Goal: Contribute content: Contribute content

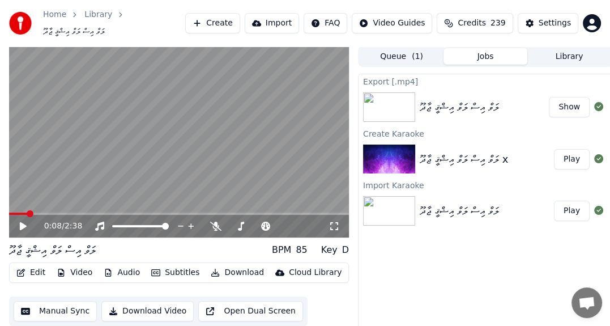
click at [395, 50] on button "Queue ( 1 )" at bounding box center [402, 56] width 84 height 16
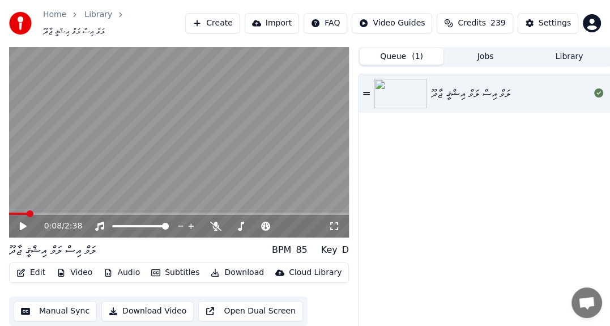
click at [221, 15] on button "Create" at bounding box center [212, 23] width 55 height 20
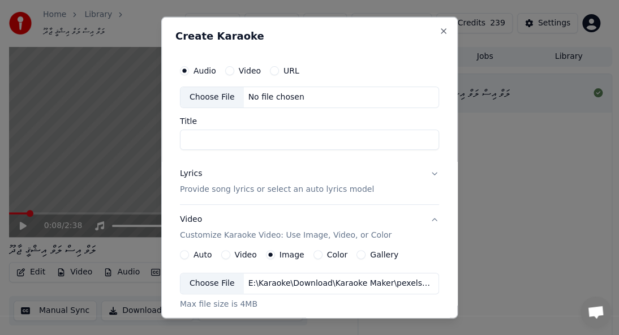
click at [204, 99] on div "Choose File" at bounding box center [212, 97] width 63 height 20
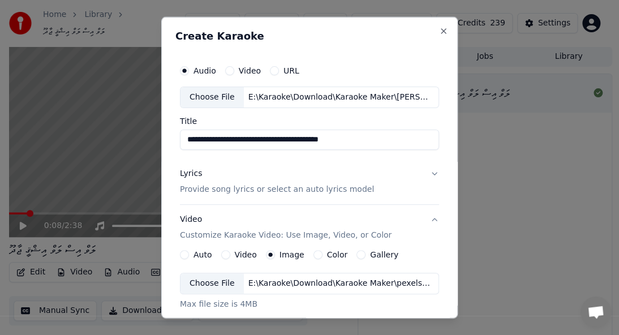
drag, startPoint x: 369, startPoint y: 140, endPoint x: 154, endPoint y: 127, distance: 215.0
click at [154, 127] on body "**********" at bounding box center [305, 167] width 610 height 335
paste input "*****"
type input "**********"
click at [301, 189] on p "Provide song lyrics or select an auto lyrics model" at bounding box center [277, 189] width 194 height 11
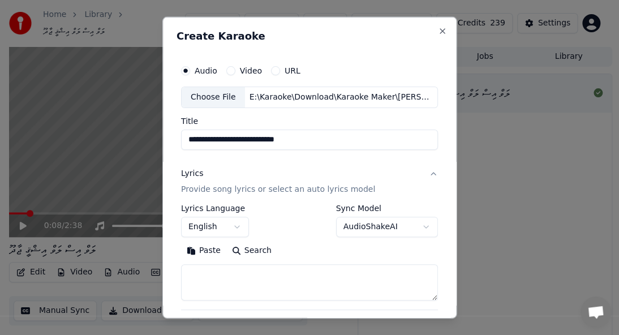
scroll to position [113, 0]
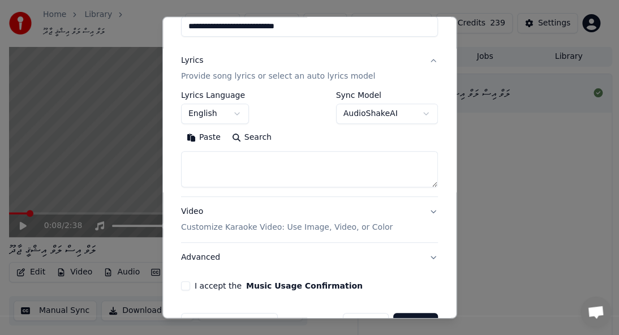
click at [236, 112] on button "English" at bounding box center [215, 114] width 68 height 20
click at [217, 159] on textarea at bounding box center [309, 169] width 257 height 36
paste textarea "**********"
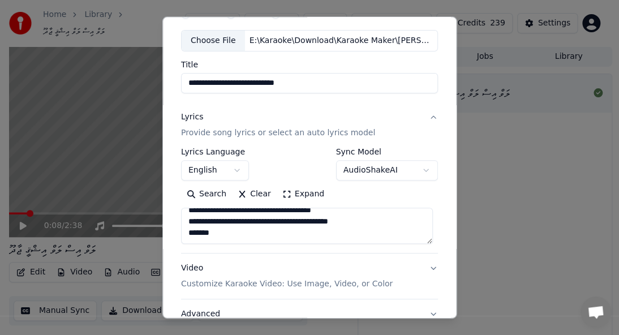
scroll to position [146, 0]
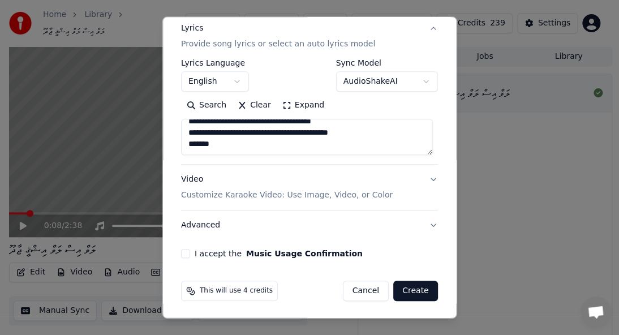
type textarea "**********"
click at [306, 193] on p "Customize Karaoke Video: Use Image, Video, or Color" at bounding box center [287, 195] width 212 height 11
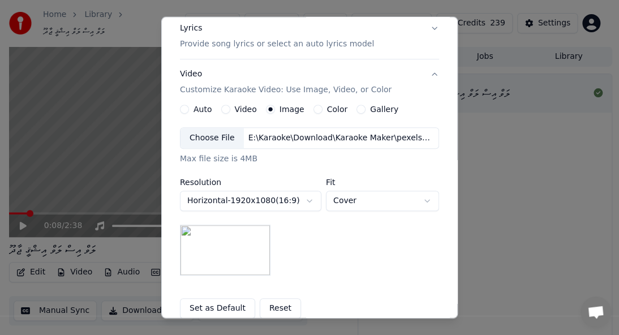
click at [216, 136] on div "Choose File" at bounding box center [212, 138] width 63 height 20
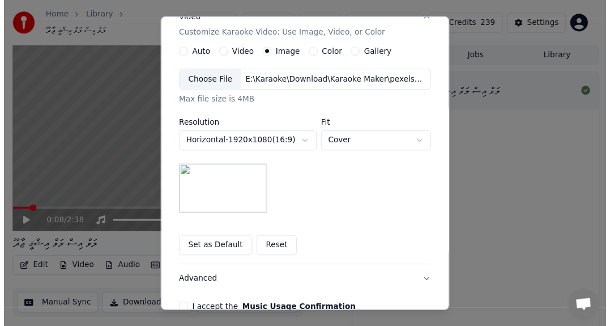
scroll to position [263, 0]
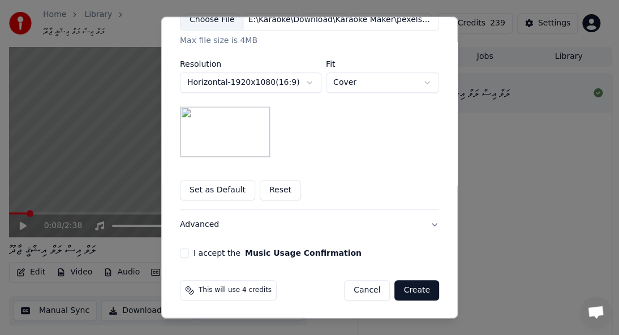
drag, startPoint x: 177, startPoint y: 251, endPoint x: 199, endPoint y: 258, distance: 23.6
click at [180, 251] on button "I accept the Music Usage Confirmation" at bounding box center [184, 253] width 9 height 9
click at [416, 293] on button "Create" at bounding box center [417, 290] width 45 height 20
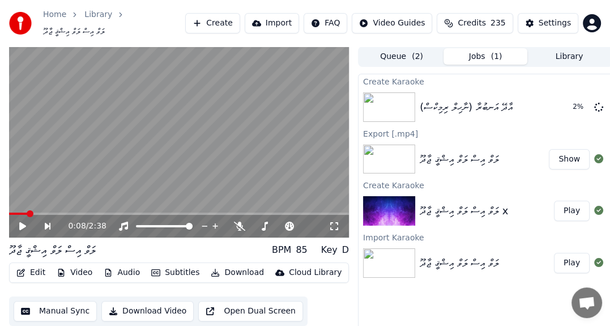
click at [395, 50] on button "Queue ( 2 )" at bounding box center [402, 56] width 84 height 16
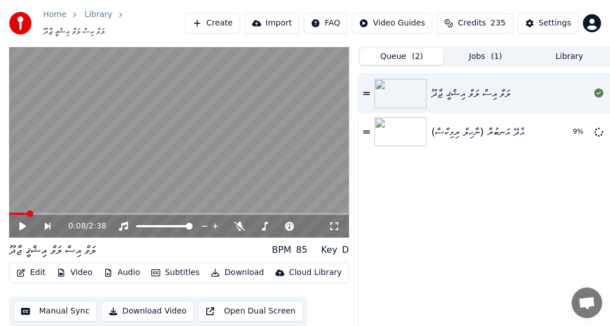
click at [470, 86] on div "ލަވް އިސް ލަވް އިޝްޤީ ޖާދޫ" at bounding box center [470, 94] width 79 height 16
click at [369, 89] on icon at bounding box center [366, 93] width 7 height 8
click at [484, 93] on div "ލަވް އިސް ލަވް އިޝްޤީ ޖާދޫ" at bounding box center [470, 94] width 79 height 16
click at [23, 221] on icon at bounding box center [30, 225] width 25 height 9
click at [501, 48] on button "Jobs ( 1 )" at bounding box center [485, 56] width 84 height 16
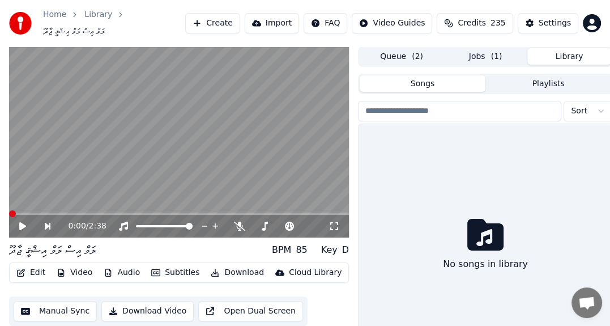
click at [569, 52] on button "Library" at bounding box center [569, 56] width 84 height 16
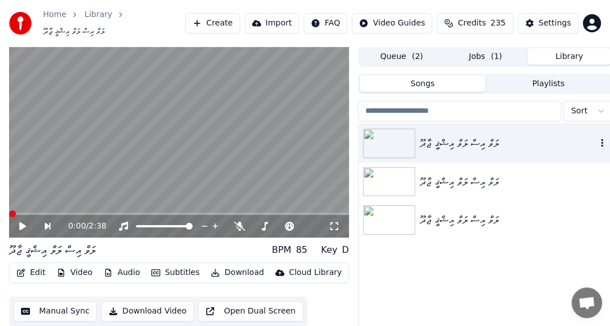
click at [600, 138] on icon "button" at bounding box center [601, 142] width 11 height 9
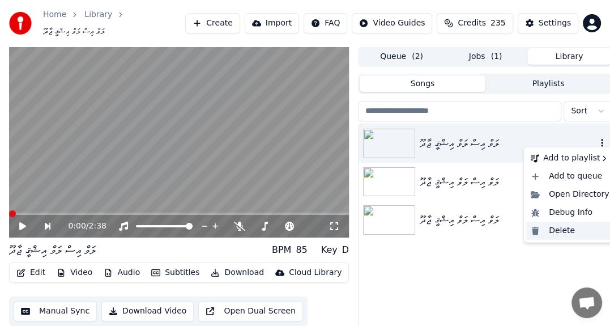
click at [567, 228] on div "Delete" at bounding box center [569, 230] width 87 height 18
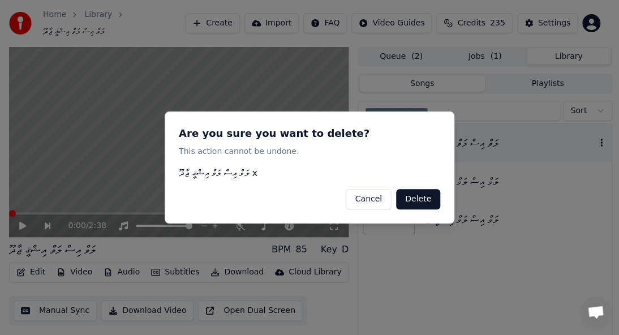
click at [437, 198] on button "Delete" at bounding box center [418, 199] width 44 height 20
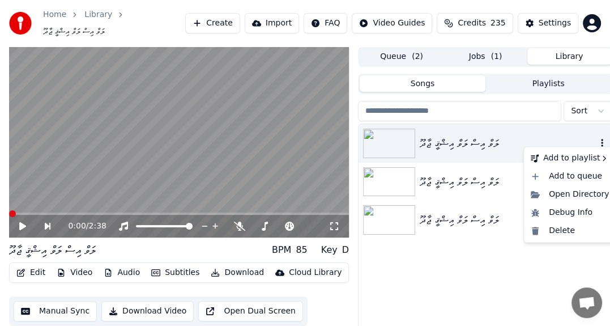
click at [600, 140] on icon "button" at bounding box center [601, 142] width 11 height 9
click at [559, 233] on div "Delete" at bounding box center [569, 230] width 87 height 18
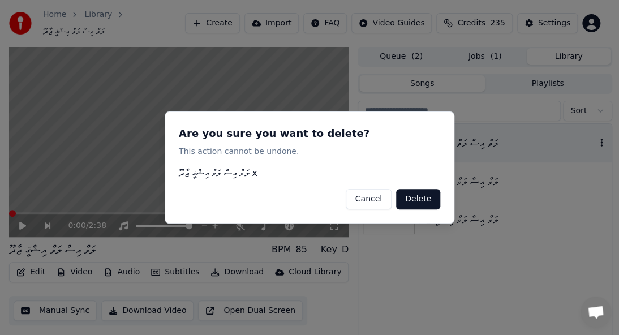
click at [421, 197] on button "Delete" at bounding box center [418, 199] width 44 height 20
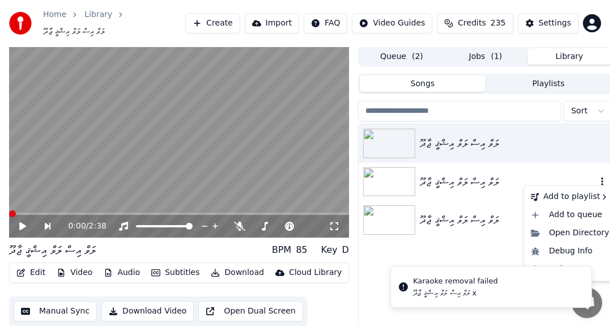
click at [600, 177] on icon "button" at bounding box center [601, 181] width 11 height 9
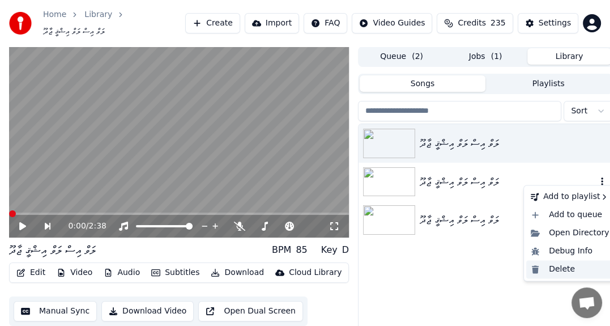
click at [546, 273] on div "Delete" at bounding box center [569, 269] width 87 height 18
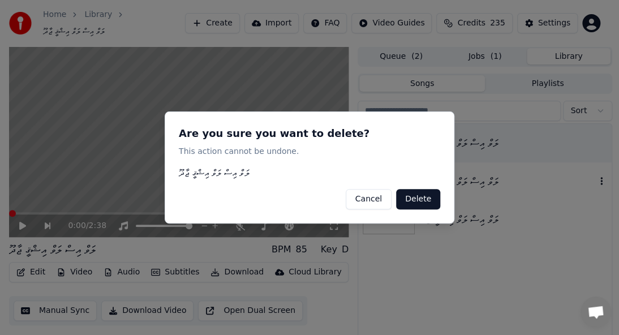
click at [419, 196] on button "Delete" at bounding box center [418, 199] width 44 height 20
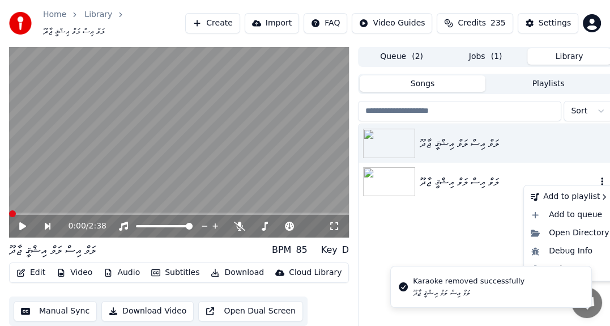
click at [604, 179] on icon "button" at bounding box center [601, 181] width 11 height 9
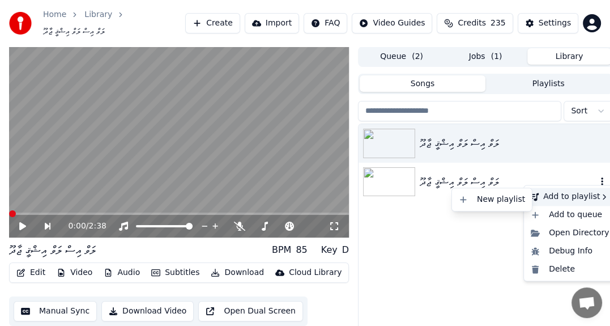
scroll to position [43, 0]
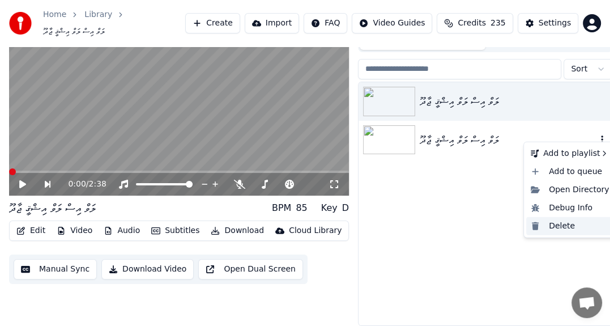
click at [560, 227] on div "Delete" at bounding box center [569, 226] width 87 height 18
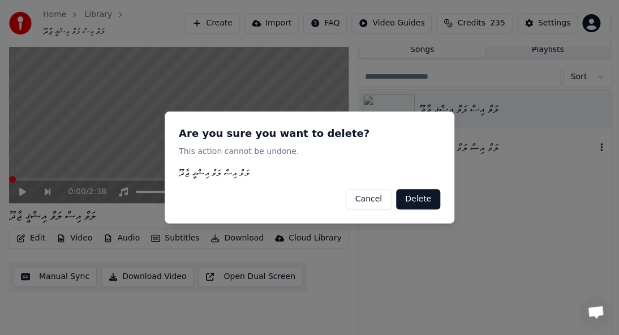
click at [414, 203] on button "Delete" at bounding box center [418, 199] width 44 height 20
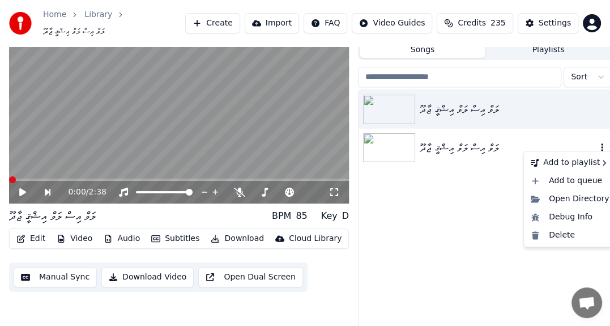
click at [604, 143] on icon "button" at bounding box center [601, 147] width 11 height 9
click at [605, 143] on icon "button" at bounding box center [601, 147] width 11 height 9
click at [557, 232] on div "Delete" at bounding box center [569, 235] width 87 height 18
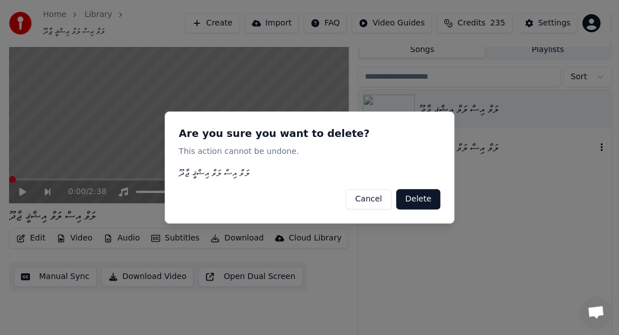
click at [419, 199] on button "Delete" at bounding box center [418, 199] width 44 height 20
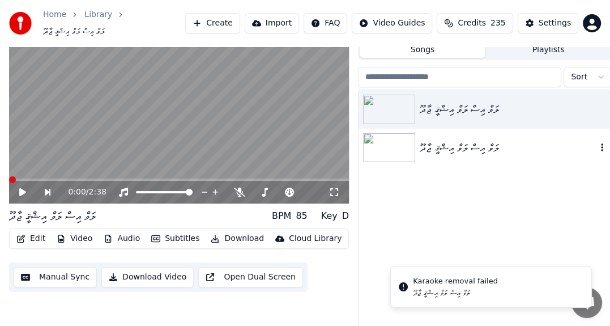
scroll to position [0, 0]
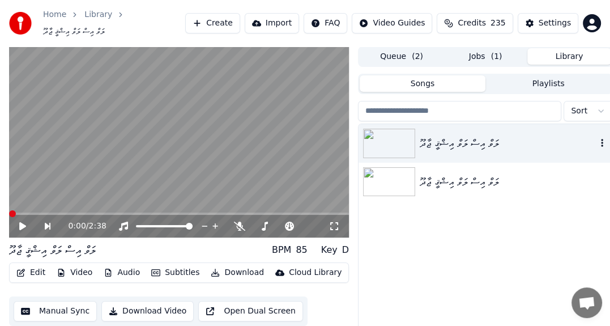
click at [597, 138] on icon "button" at bounding box center [601, 142] width 11 height 9
click at [600, 138] on icon "button" at bounding box center [601, 142] width 11 height 9
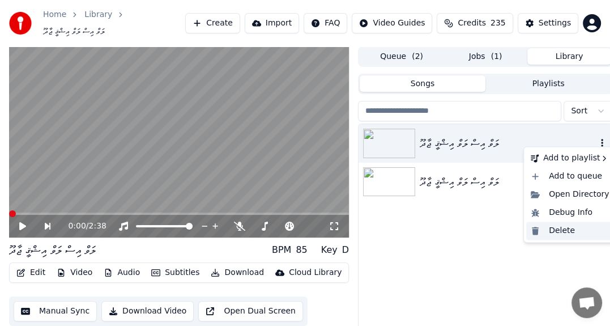
click at [564, 232] on div "Delete" at bounding box center [569, 230] width 87 height 18
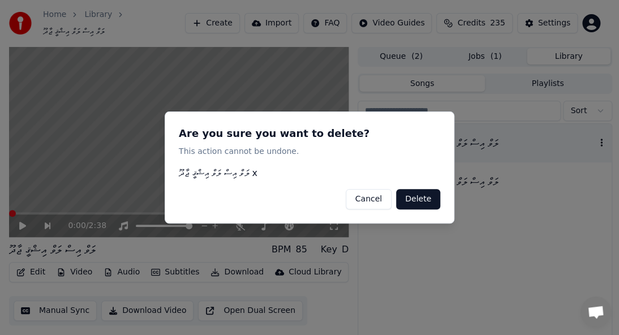
click at [419, 199] on button "Delete" at bounding box center [418, 199] width 44 height 20
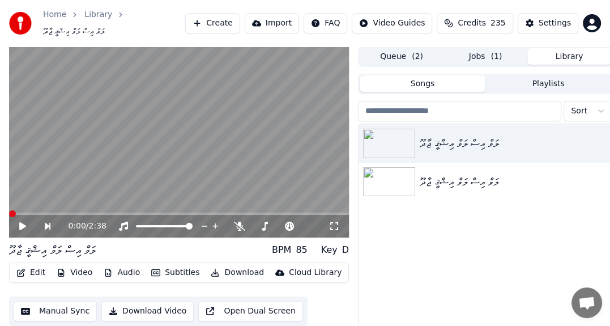
click at [406, 53] on button "Queue ( 2 )" at bounding box center [402, 56] width 84 height 16
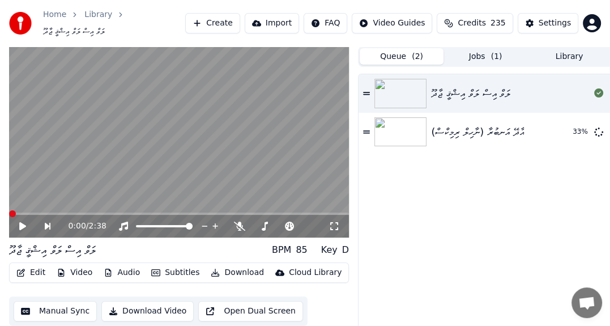
click at [364, 89] on icon at bounding box center [366, 93] width 7 height 8
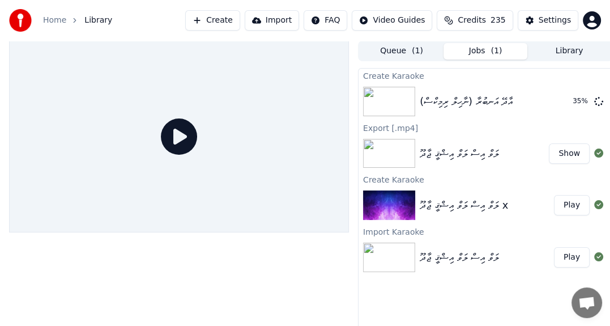
click at [496, 48] on span "( 1 )" at bounding box center [496, 50] width 11 height 11
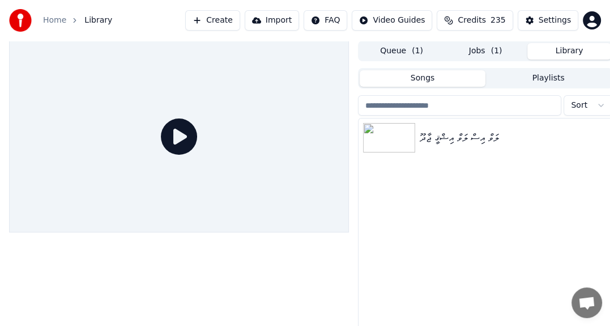
click at [553, 48] on button "Library" at bounding box center [569, 51] width 84 height 16
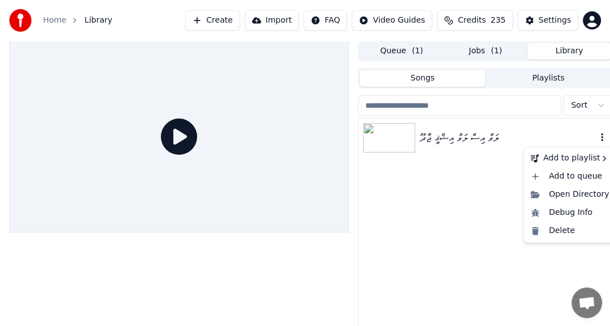
click at [599, 138] on icon "button" at bounding box center [601, 137] width 11 height 9
click at [559, 235] on div "Delete" at bounding box center [569, 230] width 87 height 18
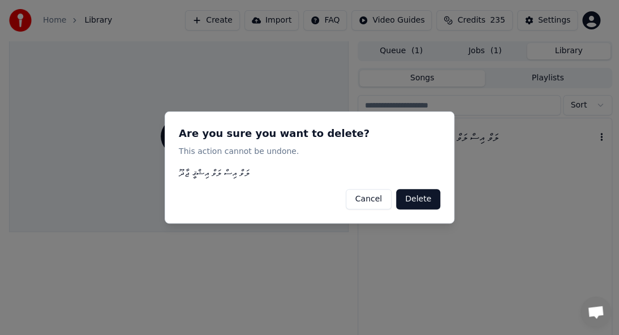
click at [426, 206] on button "Delete" at bounding box center [418, 199] width 44 height 20
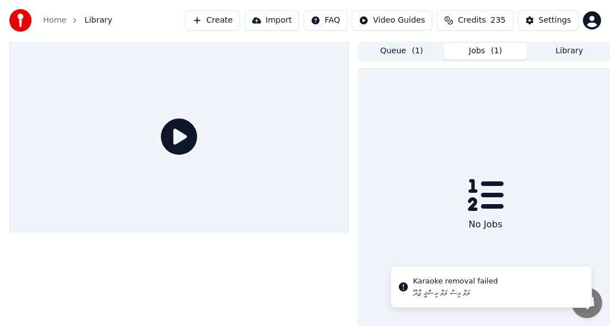
click at [479, 51] on button "Jobs ( 1 )" at bounding box center [485, 51] width 84 height 16
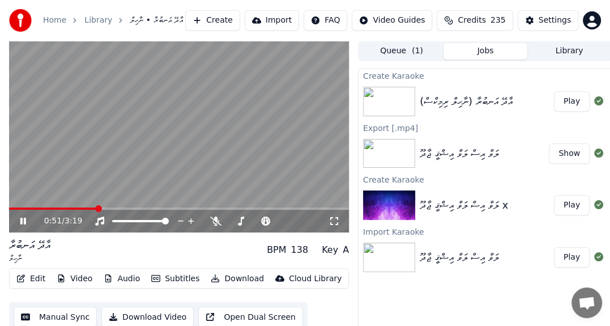
click at [26, 220] on icon at bounding box center [31, 220] width 26 height 9
click at [463, 108] on div "އާދޭ އަނބުރާ (ނާހިލް ރިމިކްސް)" at bounding box center [466, 101] width 93 height 16
click at [400, 50] on button "Queue ( 1 )" at bounding box center [402, 51] width 84 height 16
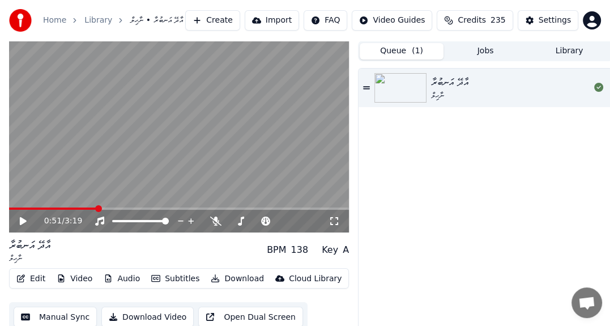
click at [447, 83] on div "އާދޭ އަނބުރާ" at bounding box center [449, 82] width 37 height 16
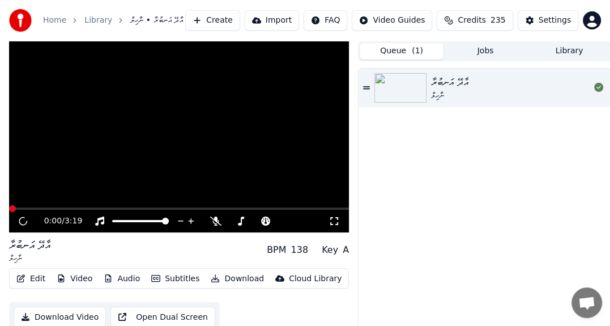
click at [447, 83] on div "އާދޭ އަނބުރާ" at bounding box center [449, 82] width 37 height 16
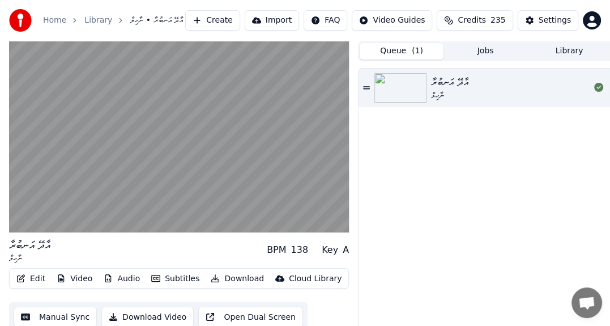
click at [40, 279] on button "Edit" at bounding box center [31, 279] width 38 height 16
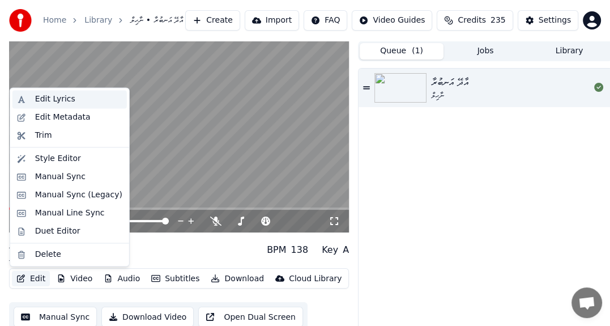
click at [88, 104] on div "Edit Lyrics" at bounding box center [78, 98] width 87 height 11
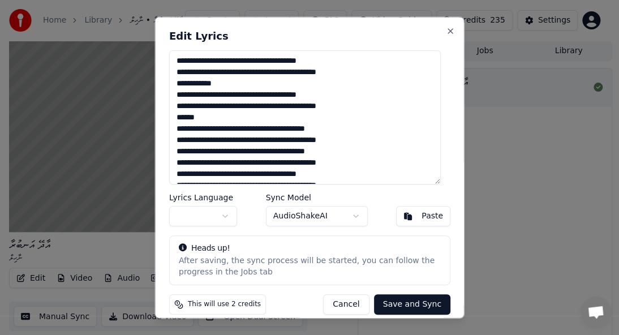
click at [228, 216] on button "button" at bounding box center [203, 216] width 68 height 20
click at [393, 302] on button "Save and Sync" at bounding box center [412, 304] width 76 height 20
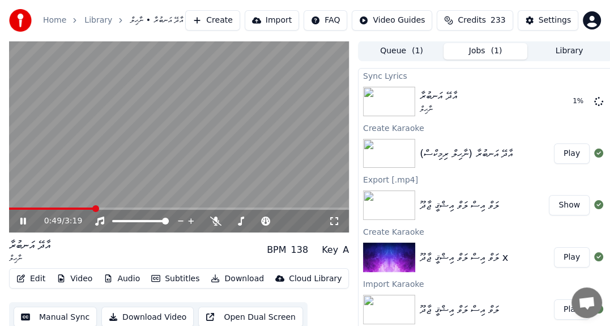
click at [22, 222] on icon at bounding box center [23, 220] width 6 height 7
click at [76, 279] on button "Video" at bounding box center [74, 279] width 45 height 16
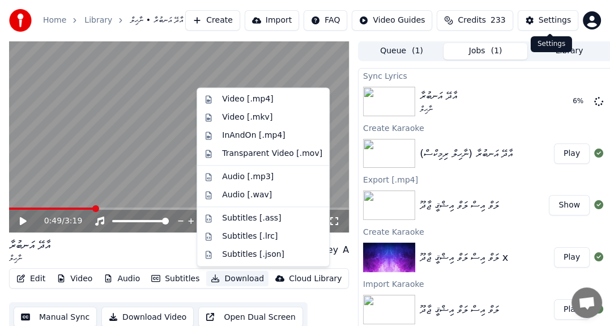
click at [538, 19] on button "Settings" at bounding box center [548, 20] width 61 height 20
